Goal: Task Accomplishment & Management: Use online tool/utility

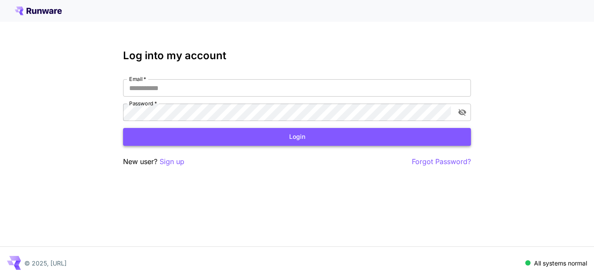
type input "**********"
click at [446, 138] on button "Login" at bounding box center [297, 137] width 348 height 18
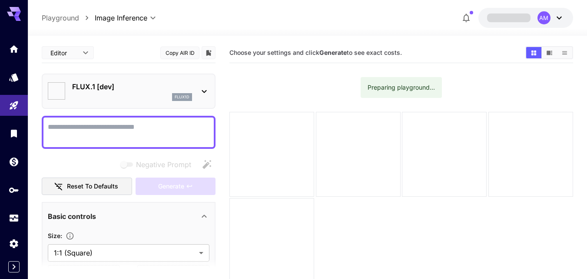
type input "**********"
